Goal: Task Accomplishment & Management: Use online tool/utility

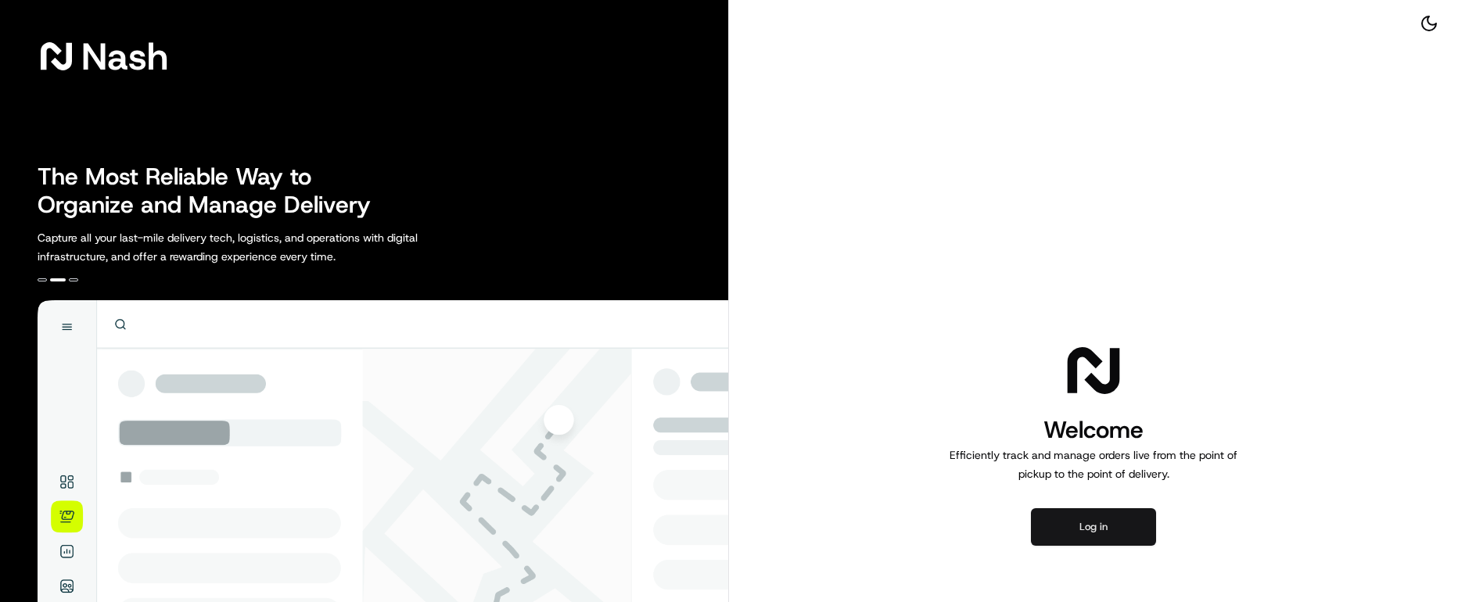
click at [1097, 392] on button "Log in" at bounding box center [1093, 528] width 125 height 38
